Goal: Transaction & Acquisition: Purchase product/service

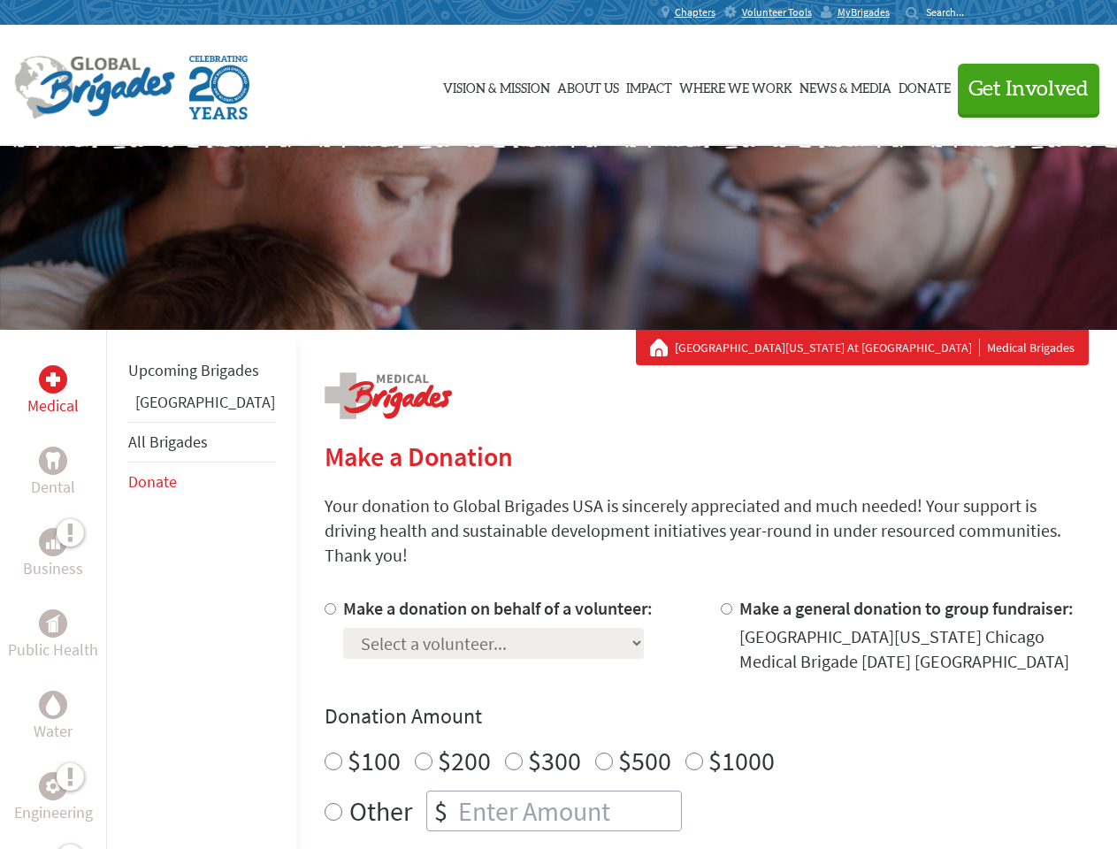
click at [976, 12] on div "Search for:" at bounding box center [941, 12] width 71 height 14
click at [1021, 88] on span "Get Involved" at bounding box center [1028, 89] width 120 height 21
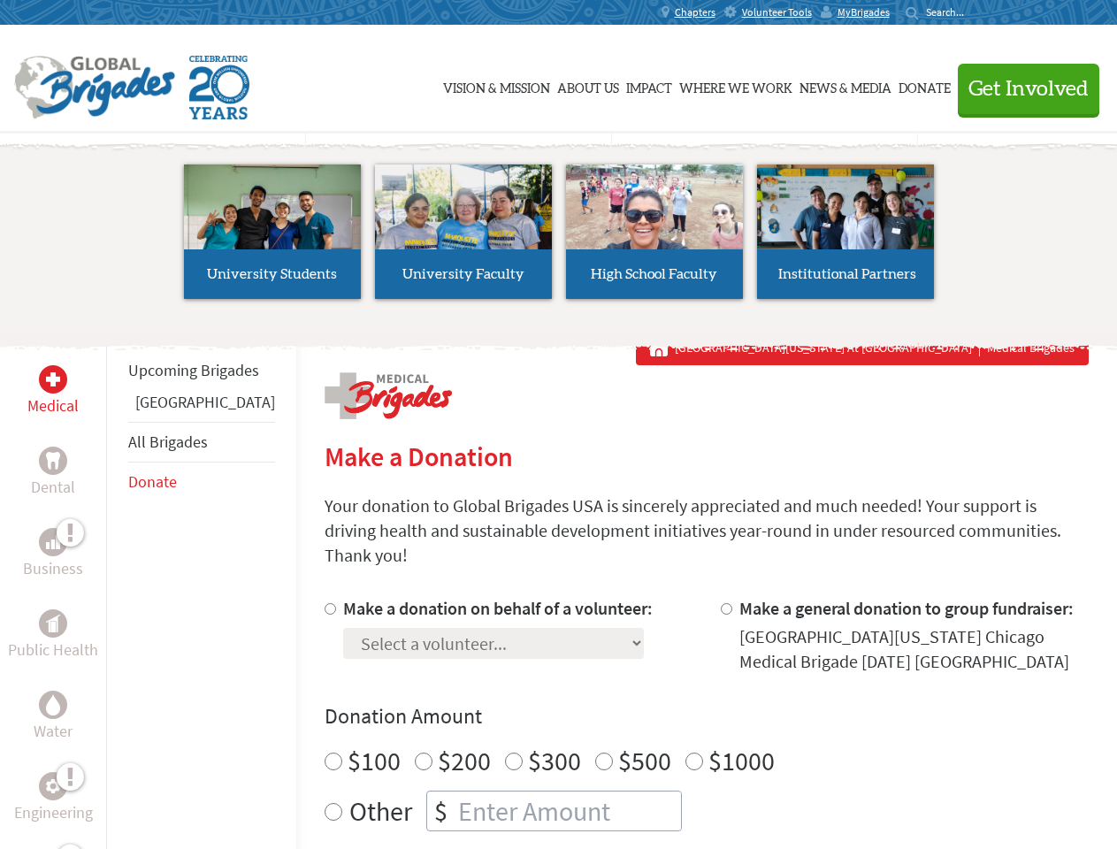
click at [559, 238] on li "High School Faculty" at bounding box center [654, 231] width 191 height 163
click at [117, 589] on div "Upcoming Brigades Panama All Brigades Donate" at bounding box center [201, 754] width 190 height 849
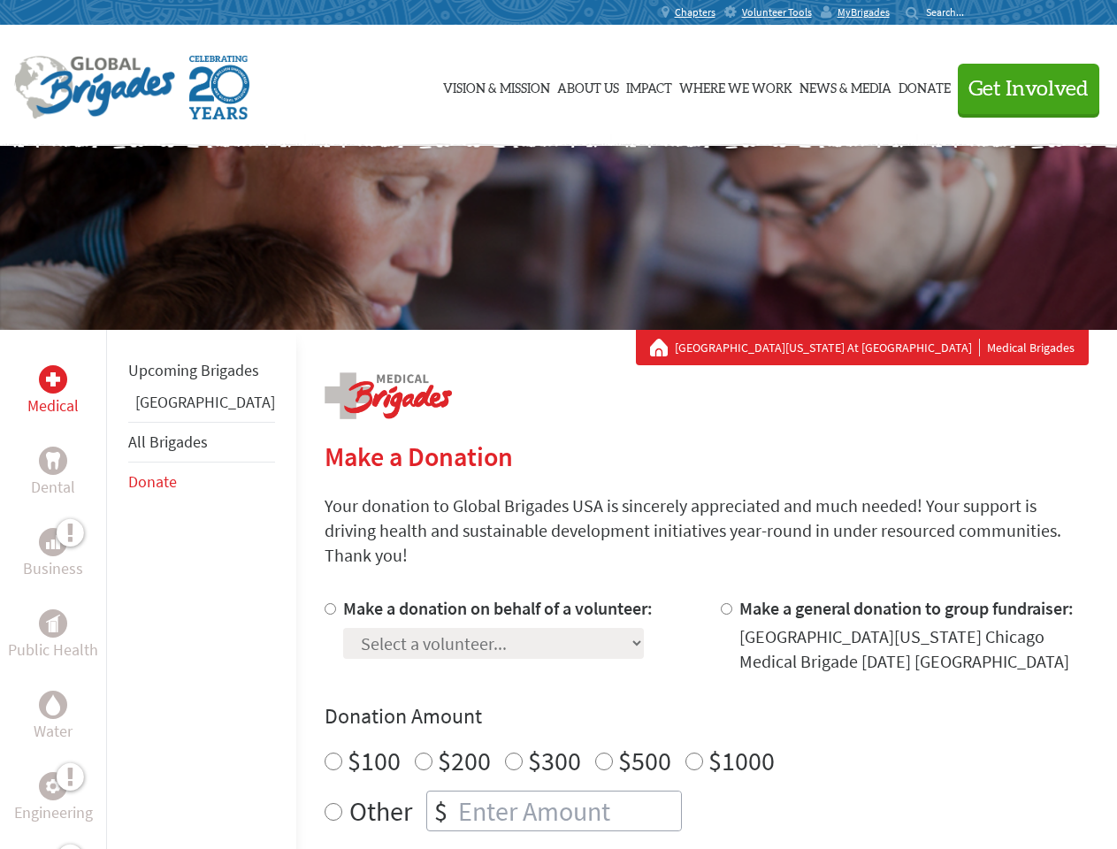
click at [676, 710] on div "Donation Amount $100 $200 $300 $500 $1000 Other $" at bounding box center [707, 766] width 764 height 129
click at [325, 603] on input "Make a donation on behalf of a volunteer:" at bounding box center [330, 608] width 11 height 11
radio input "true"
click at [721, 603] on input "Make a general donation to group fundraiser:" at bounding box center [726, 608] width 11 height 11
radio input "true"
